Goal: Transaction & Acquisition: Purchase product/service

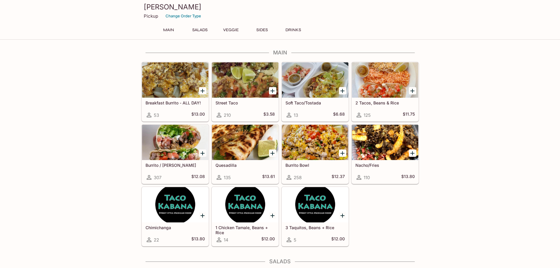
click at [178, 89] on div at bounding box center [175, 79] width 66 height 35
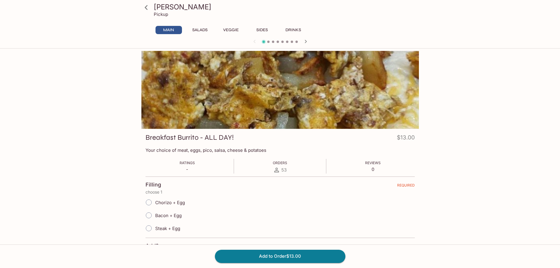
click at [267, 43] on div at bounding box center [280, 42] width 282 height 9
click at [308, 40] on icon "button" at bounding box center [305, 41] width 7 height 7
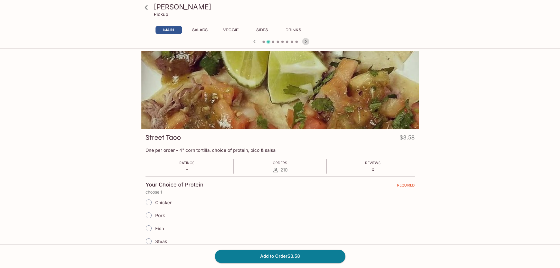
click at [308, 40] on icon "button" at bounding box center [305, 41] width 7 height 7
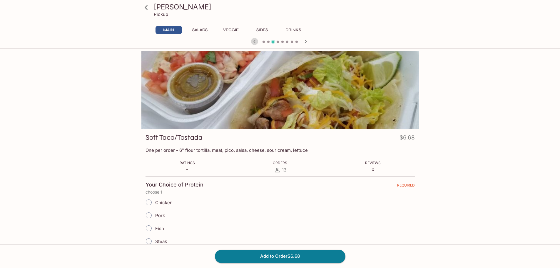
click at [256, 42] on icon "button" at bounding box center [254, 41] width 7 height 7
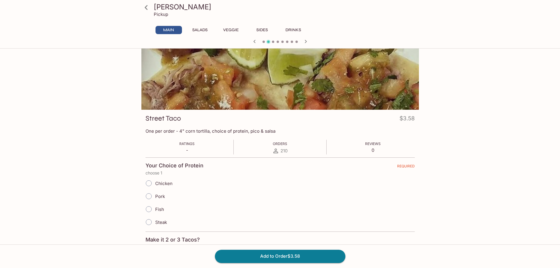
scroll to position [29, 0]
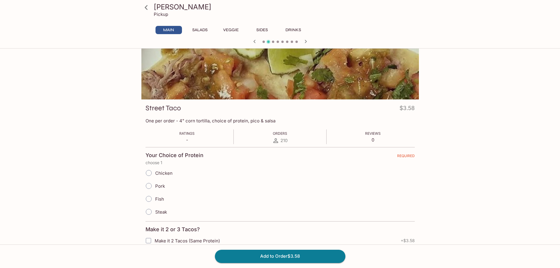
click at [156, 186] on span "Pork" at bounding box center [160, 186] width 10 height 6
click at [155, 186] on input "Pork" at bounding box center [149, 186] width 12 height 12
radio input "true"
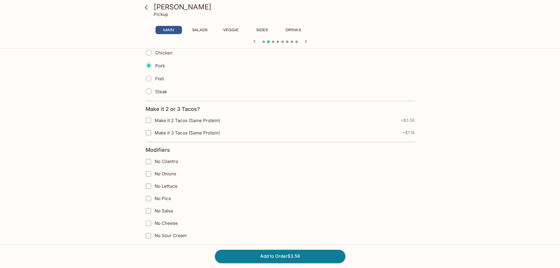
scroll to position [176, 0]
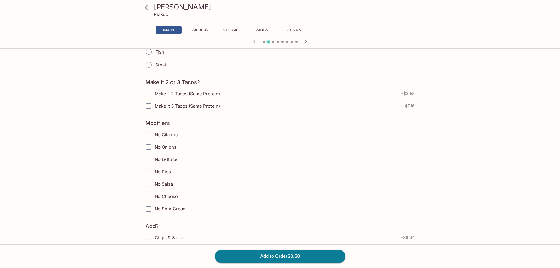
click at [162, 171] on span "No Pico" at bounding box center [163, 172] width 16 height 6
click at [154, 171] on input "No Pico" at bounding box center [149, 172] width 12 height 12
checkbox input "true"
click at [169, 208] on span "No Sour Cream" at bounding box center [171, 209] width 32 height 6
click at [154, 208] on input "No Sour Cream" at bounding box center [149, 209] width 12 height 12
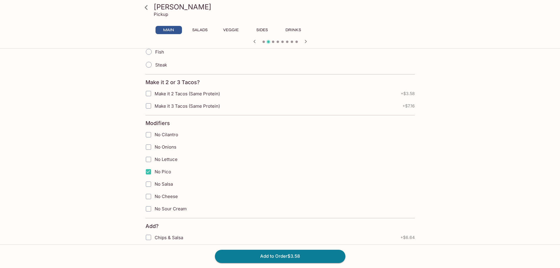
checkbox input "true"
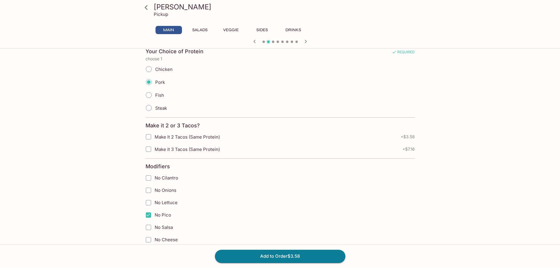
scroll to position [147, 0]
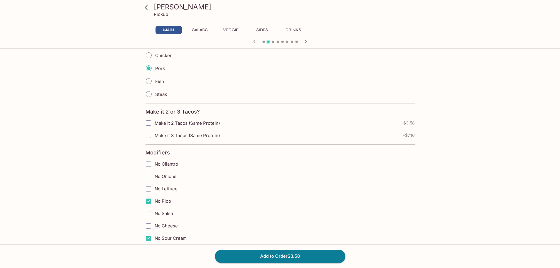
click at [163, 212] on span "No Salsa" at bounding box center [164, 214] width 18 height 6
click at [154, 212] on input "No Salsa" at bounding box center [149, 214] width 12 height 12
checkbox input "true"
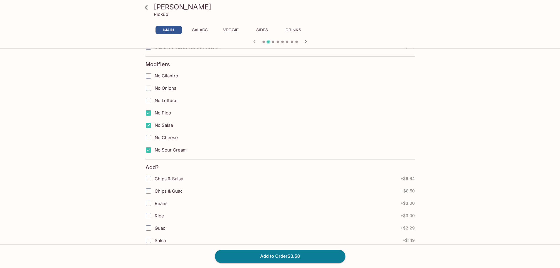
scroll to position [0, 0]
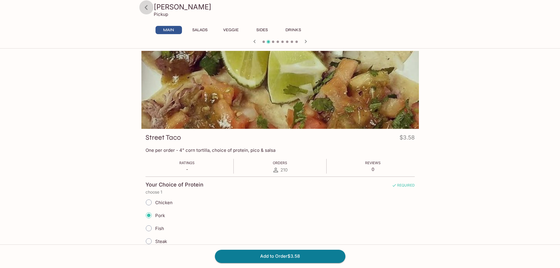
click at [144, 8] on icon at bounding box center [146, 7] width 10 height 10
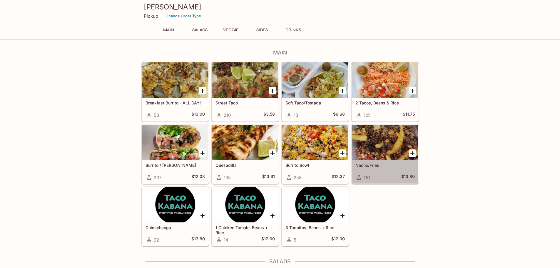
click at [386, 145] on div at bounding box center [385, 142] width 66 height 35
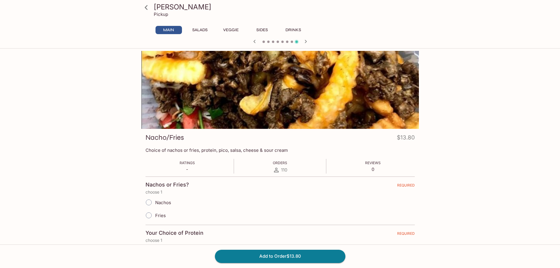
scroll to position [29, 0]
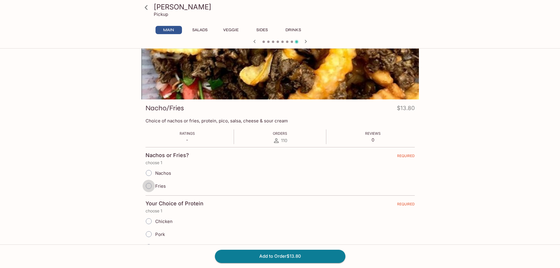
click at [148, 187] on input "Fries" at bounding box center [149, 186] width 12 height 12
radio input "true"
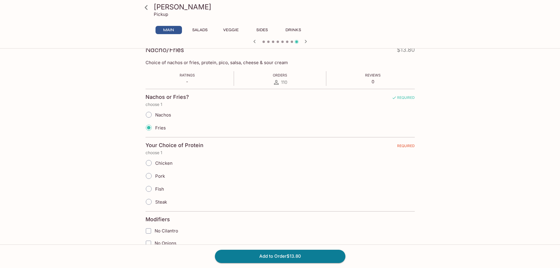
scroll to position [88, 0]
click at [148, 172] on input "Pork" at bounding box center [149, 175] width 12 height 12
radio input "true"
click at [152, 205] on input "Steak" at bounding box center [149, 201] width 12 height 12
radio input "true"
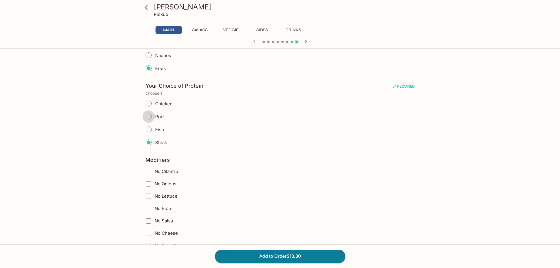
click at [155, 116] on input "Pork" at bounding box center [149, 116] width 12 height 12
radio input "true"
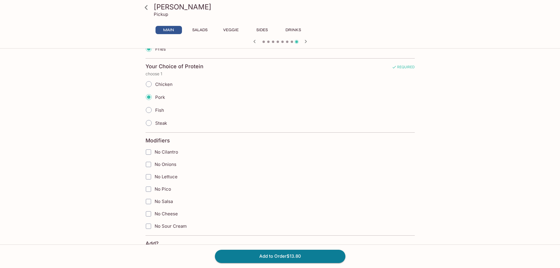
scroll to position [206, 0]
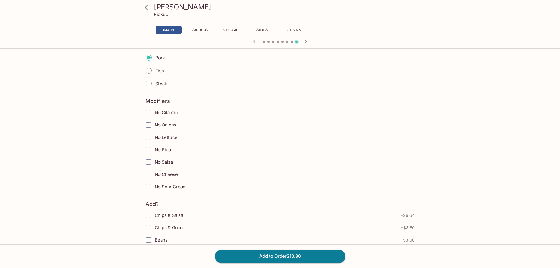
click at [174, 189] on span "No Sour Cream" at bounding box center [171, 187] width 32 height 6
click at [154, 189] on input "No Sour Cream" at bounding box center [149, 187] width 12 height 12
checkbox input "true"
click at [165, 150] on span "No Pico" at bounding box center [163, 150] width 16 height 6
click at [154, 150] on input "No Pico" at bounding box center [149, 150] width 12 height 12
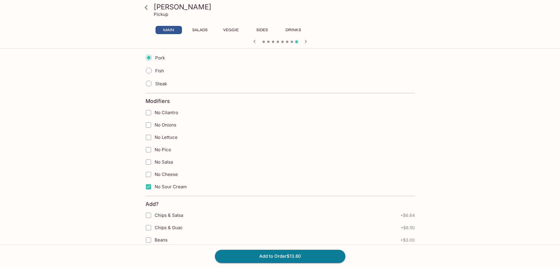
checkbox input "true"
click at [165, 162] on span "No Salsa" at bounding box center [164, 162] width 18 height 6
click at [154, 162] on input "No Salsa" at bounding box center [149, 162] width 12 height 12
checkbox input "true"
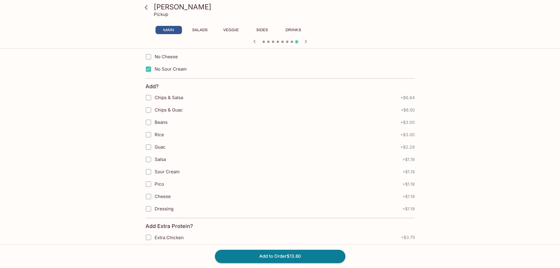
scroll to position [412, 0]
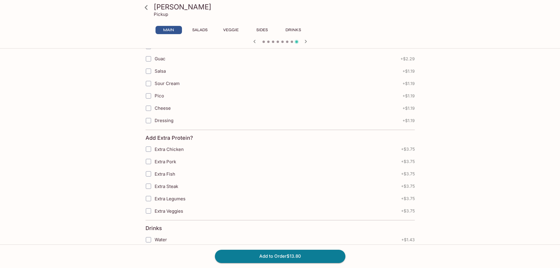
click at [170, 185] on span "Extra Steak" at bounding box center [167, 186] width 24 height 6
click at [154, 185] on input "Extra Steak" at bounding box center [149, 186] width 12 height 12
checkbox input "true"
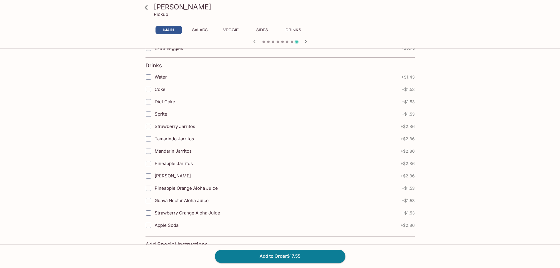
scroll to position [585, 0]
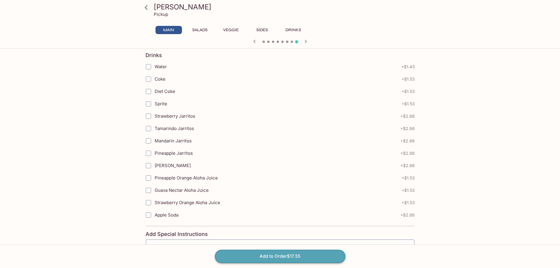
click at [263, 254] on button "Add to Order $17.55" at bounding box center [280, 256] width 131 height 13
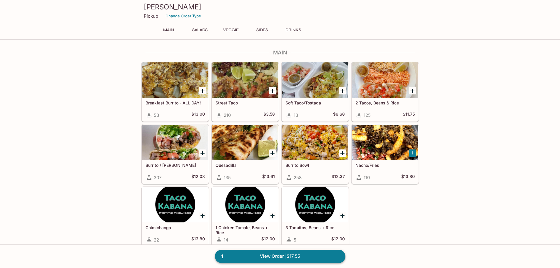
click at [299, 258] on link "1 View Order | $17.55" at bounding box center [280, 256] width 131 height 13
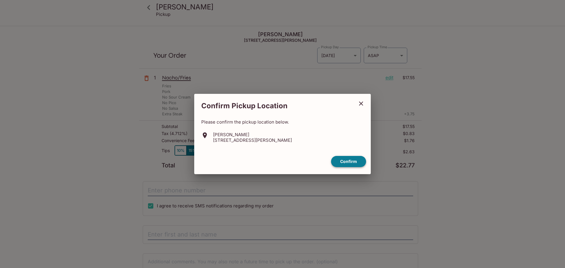
click at [346, 161] on button "Confirm" at bounding box center [348, 161] width 35 height 11
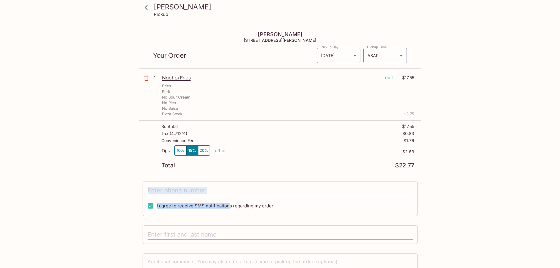
drag, startPoint x: 227, startPoint y: 205, endPoint x: 245, endPoint y: 186, distance: 26.4
click at [245, 186] on div "I agree to receive SMS notifications regarding my order" at bounding box center [280, 198] width 275 height 35
click at [243, 188] on input "tel" at bounding box center [280, 190] width 265 height 11
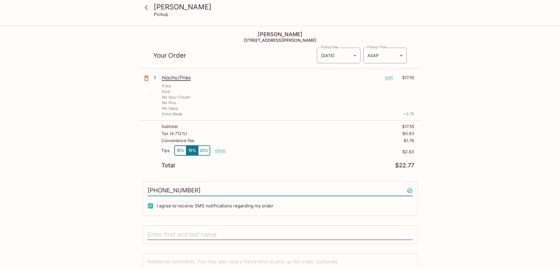
type input "[PHONE_NUMBER]"
click at [211, 225] on div at bounding box center [280, 234] width 275 height 19
click at [211, 232] on input "text" at bounding box center [280, 234] width 265 height 11
type input "[PERSON_NAME]"
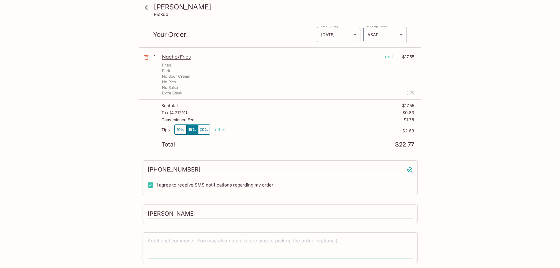
scroll to position [40, 0]
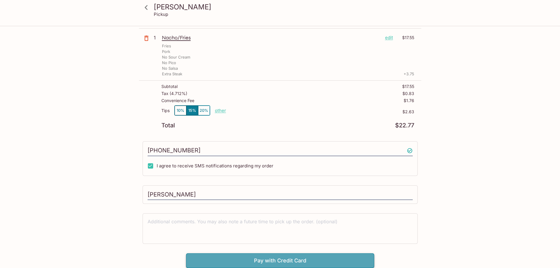
click at [350, 260] on button "Pay with Credit Card" at bounding box center [280, 260] width 188 height 15
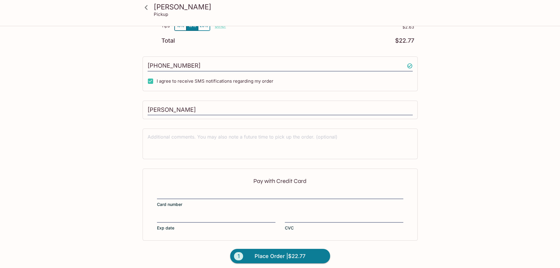
scroll to position [128, 0]
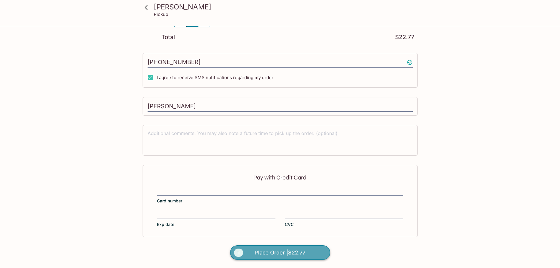
click at [282, 253] on span "Place Order | $22.77" at bounding box center [280, 252] width 51 height 9
